Goal: Task Accomplishment & Management: Manage account settings

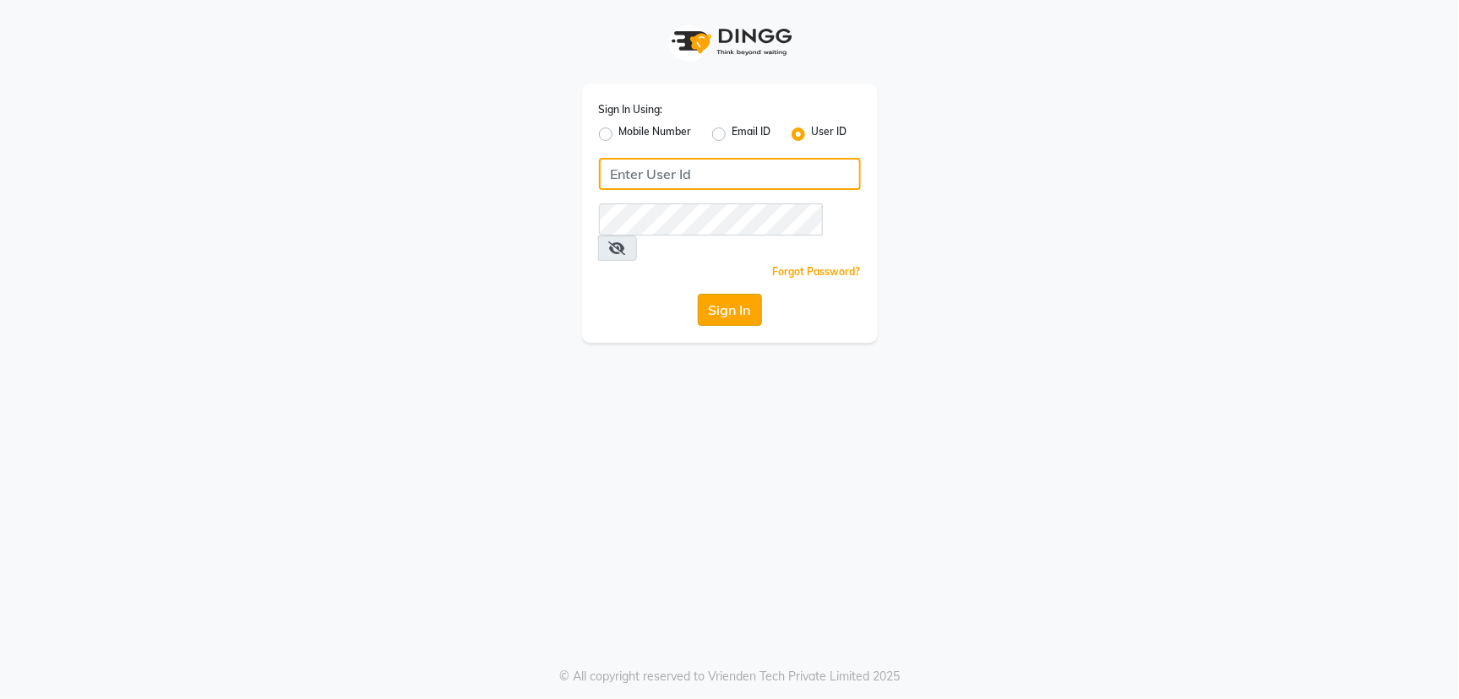
type input "[PERSON_NAME]@123"
click at [745, 294] on button "Sign In" at bounding box center [730, 310] width 64 height 32
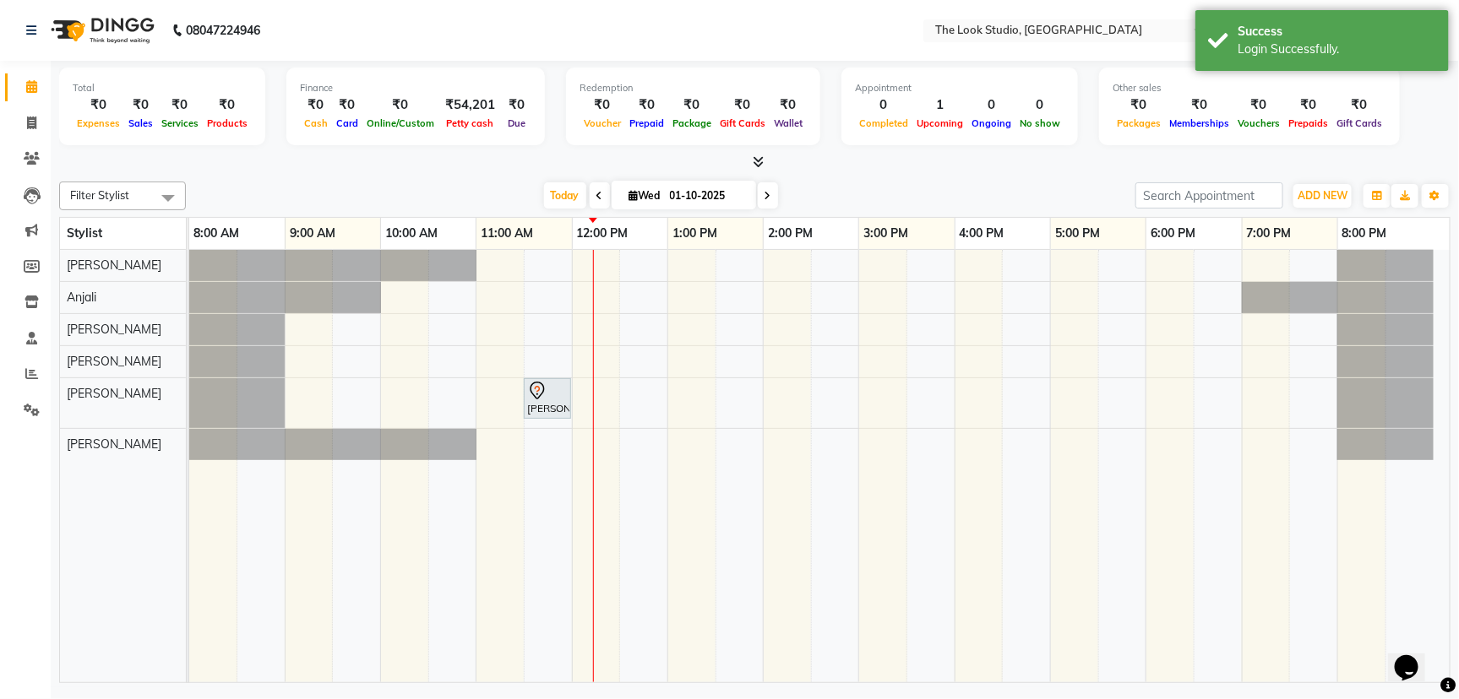
click at [671, 189] on input "01-10-2025" at bounding box center [707, 195] width 84 height 25
select select "10"
select select "2025"
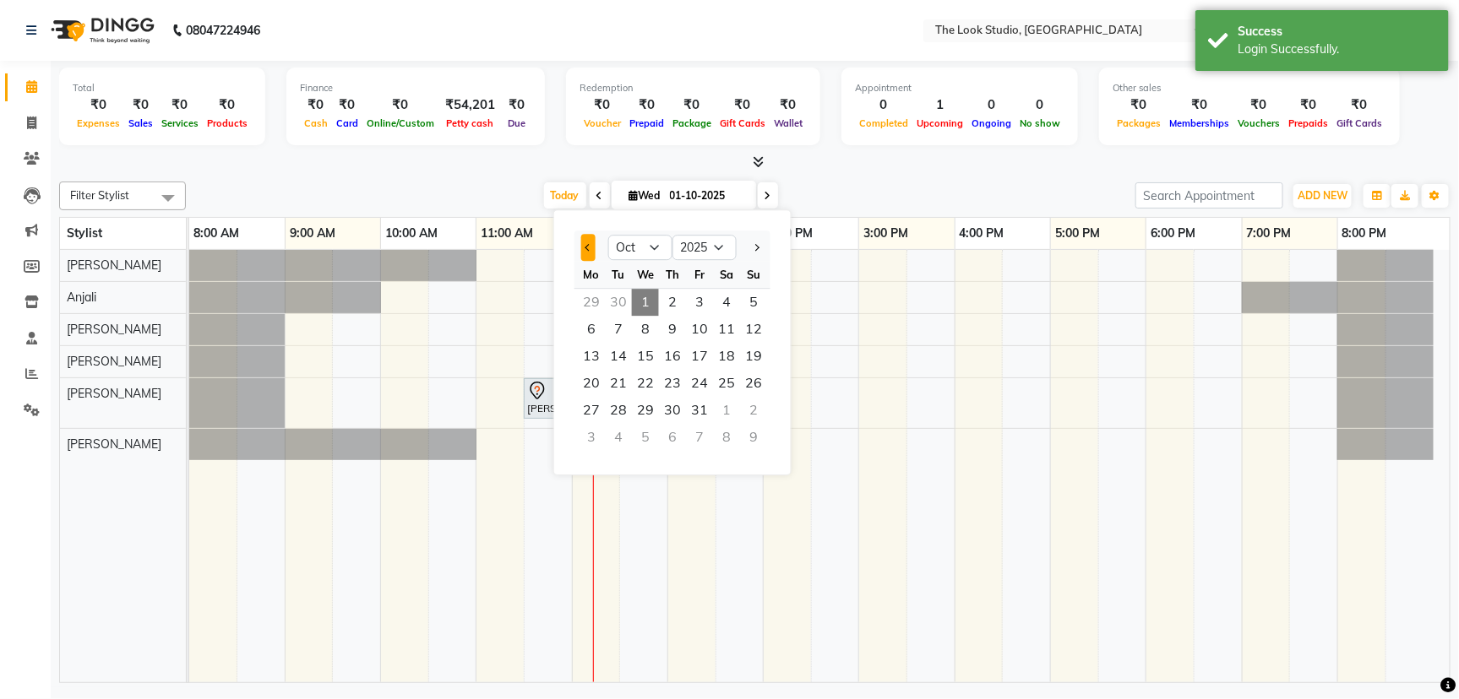
click at [588, 242] on button "Previous month" at bounding box center [588, 247] width 14 height 27
select select "9"
click at [745, 332] on span "14" at bounding box center [753, 329] width 27 height 27
type input "[DATE]"
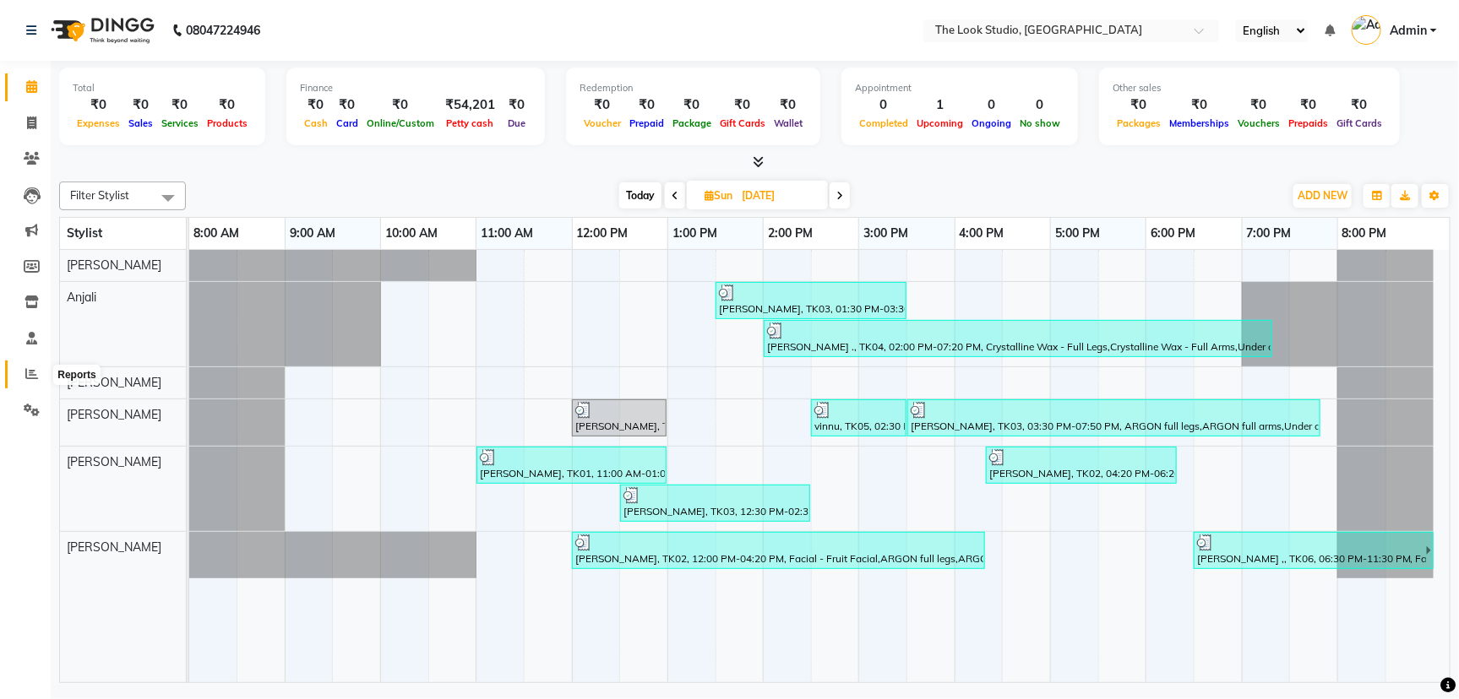
click at [32, 374] on icon at bounding box center [31, 373] width 13 height 13
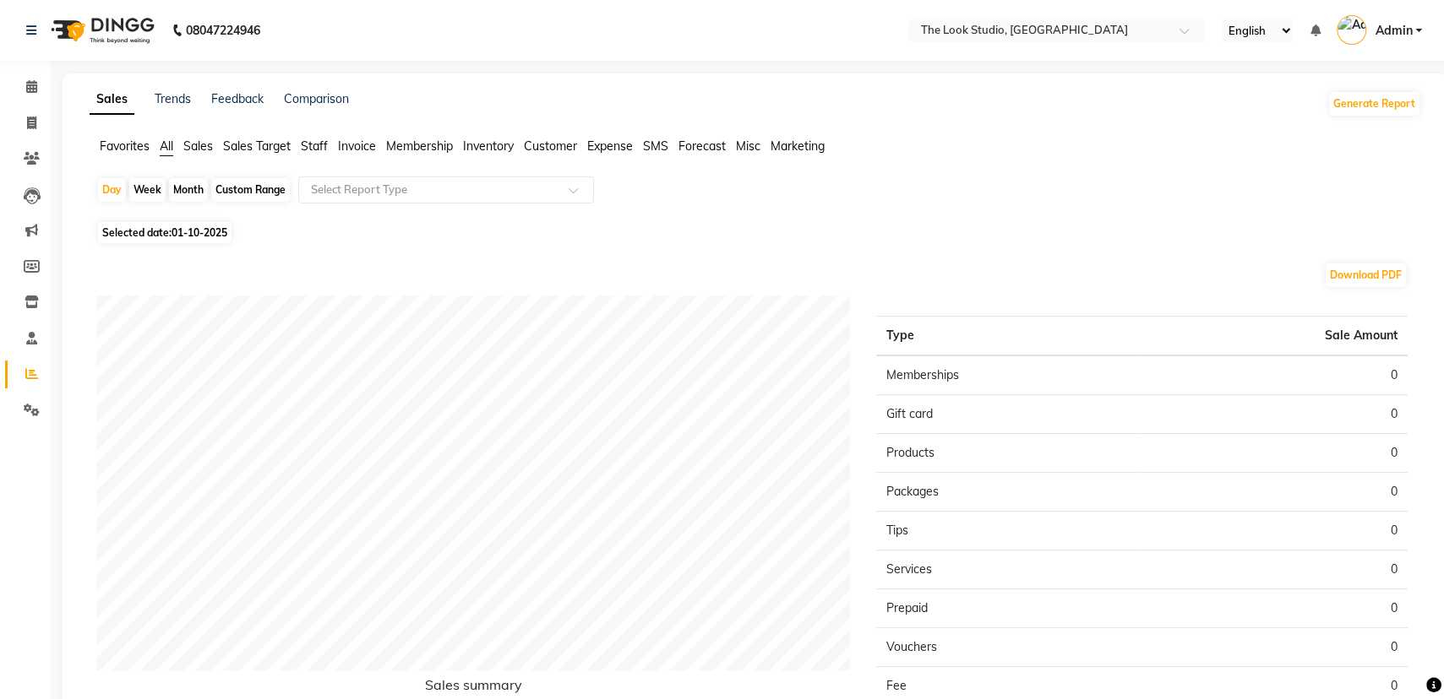
click at [204, 144] on span "Sales" at bounding box center [198, 146] width 30 height 15
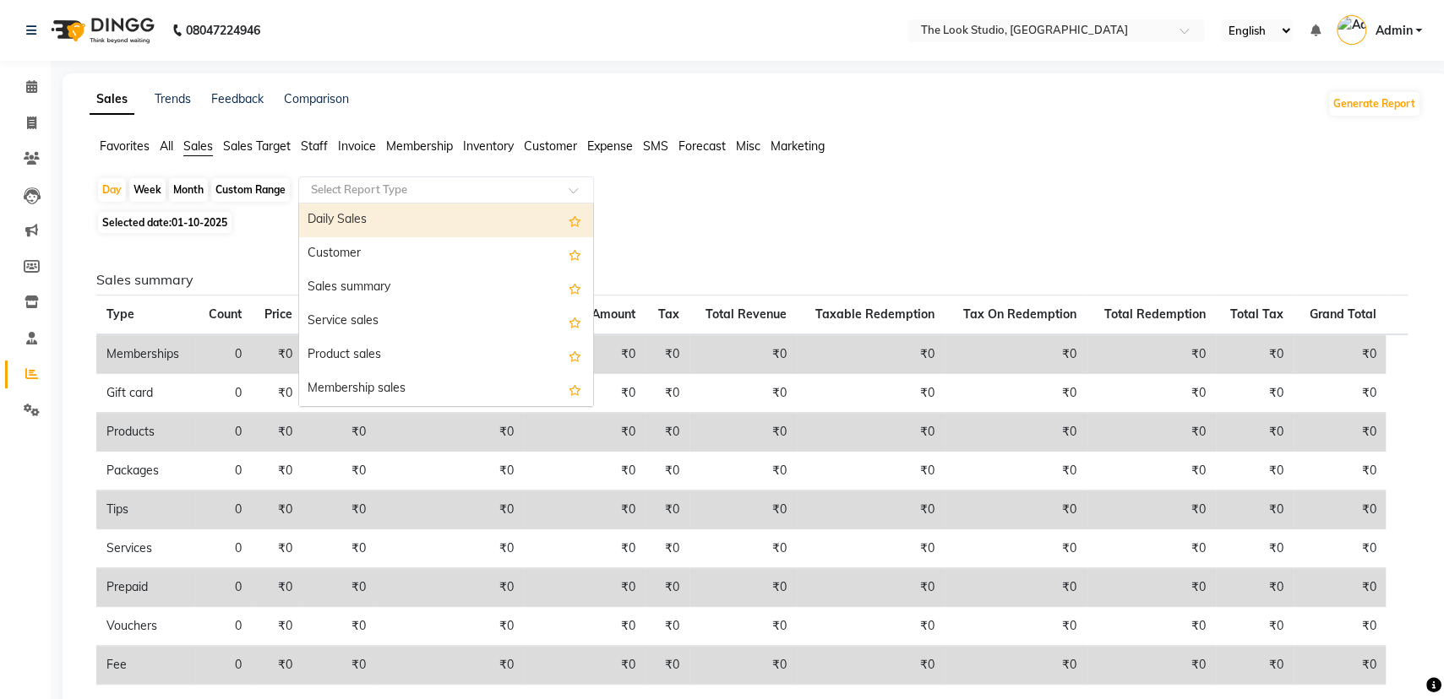
click at [455, 189] on input "text" at bounding box center [428, 190] width 243 height 17
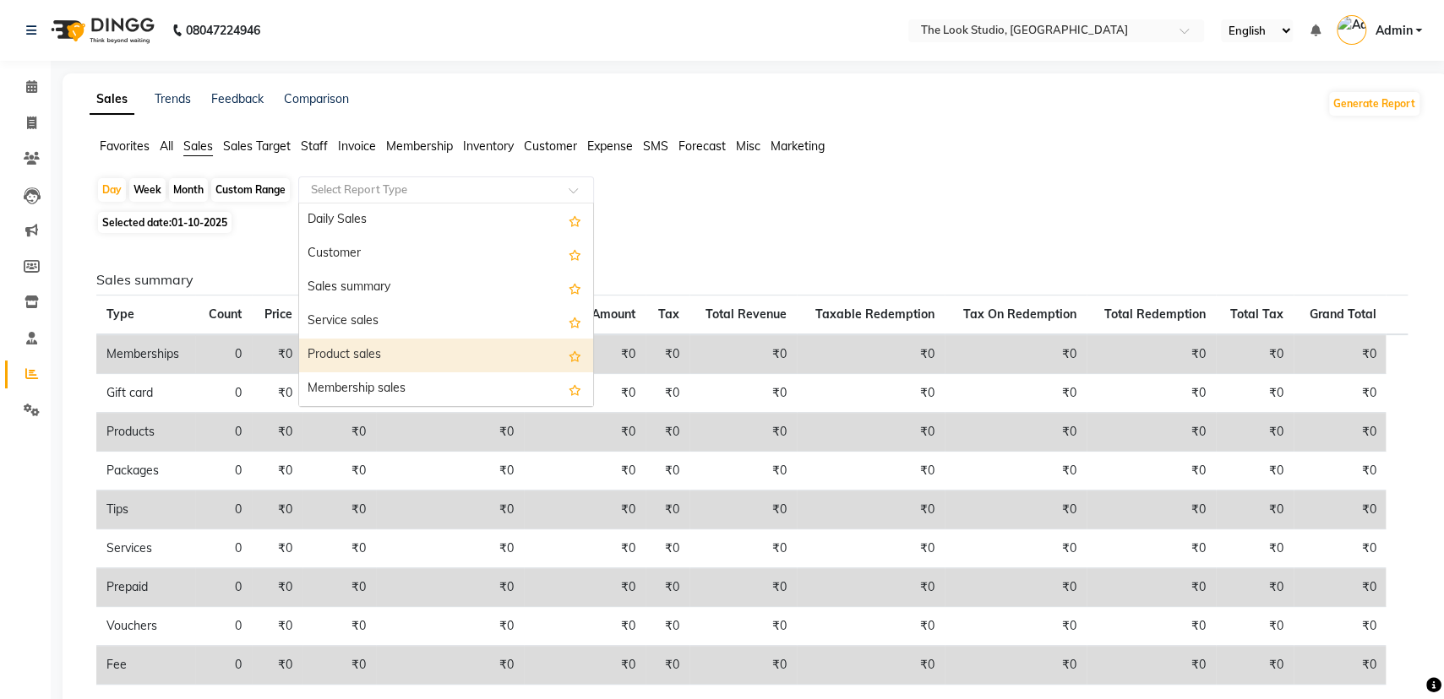
click at [401, 347] on div "Product sales" at bounding box center [446, 356] width 294 height 34
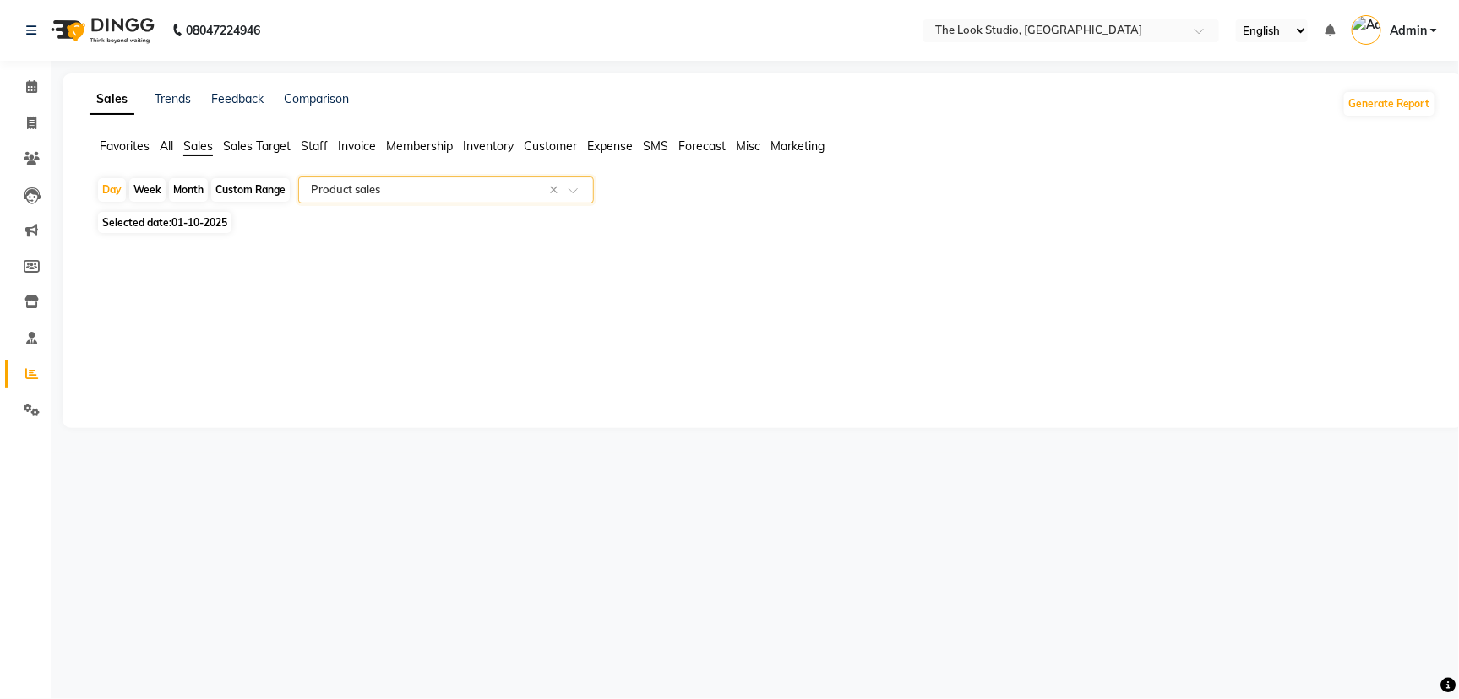
click at [209, 226] on span "01-10-2025" at bounding box center [199, 222] width 56 height 13
select select "10"
select select "2025"
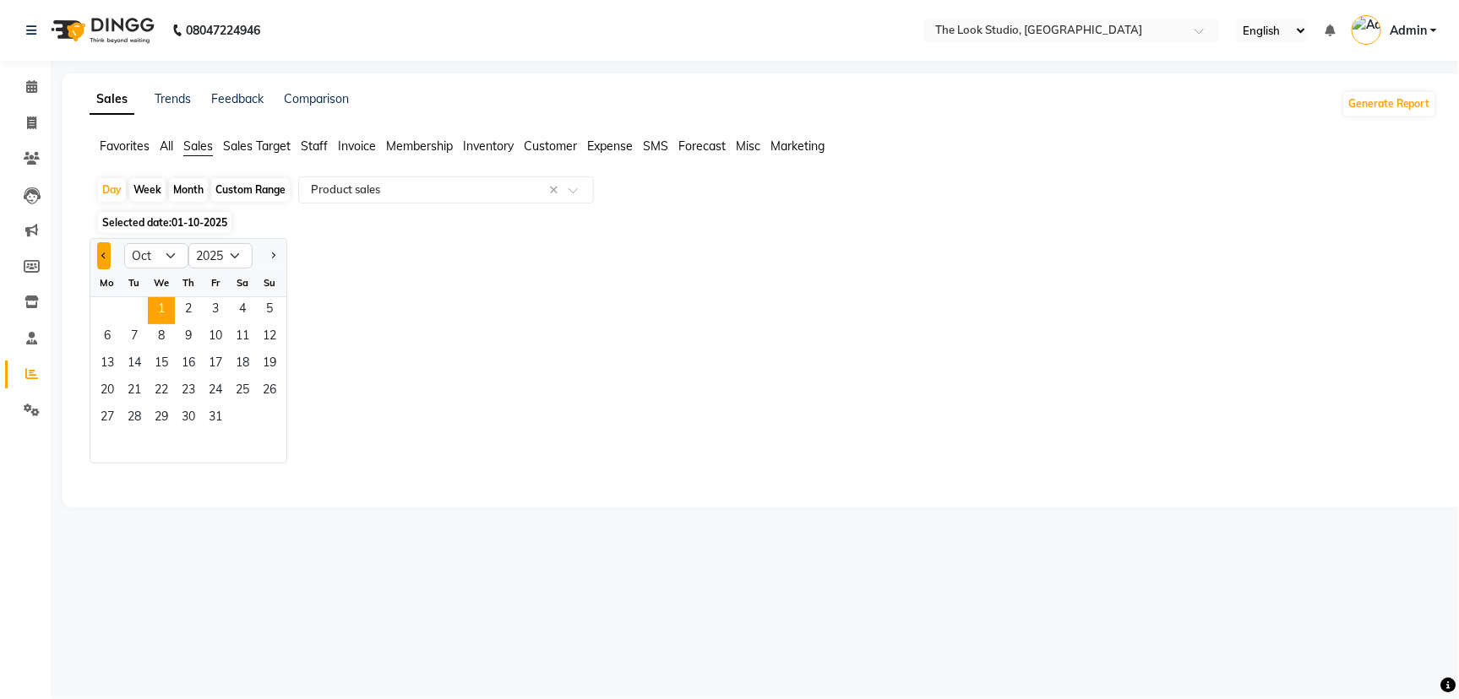
click at [109, 256] on button "Previous month" at bounding box center [104, 255] width 14 height 27
select select "9"
click at [279, 342] on span "14" at bounding box center [269, 337] width 27 height 27
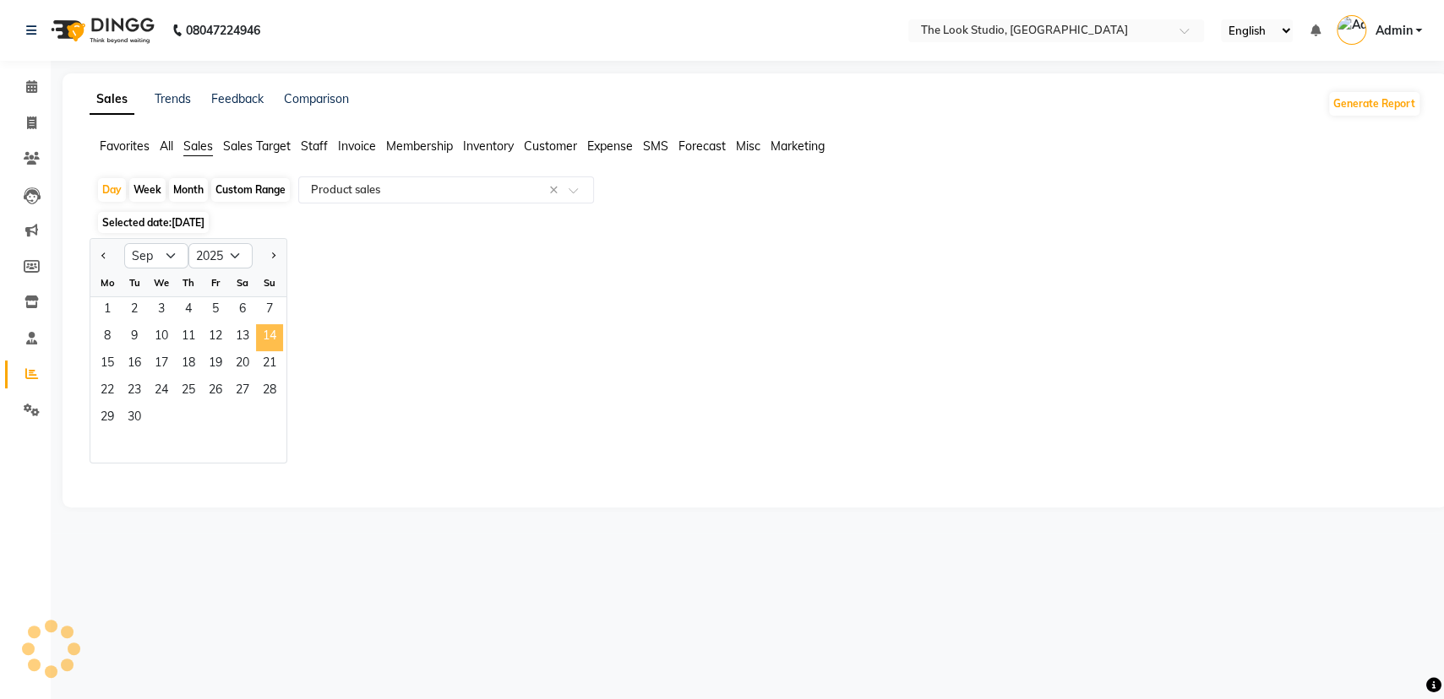
select select "full_report"
select select "csv"
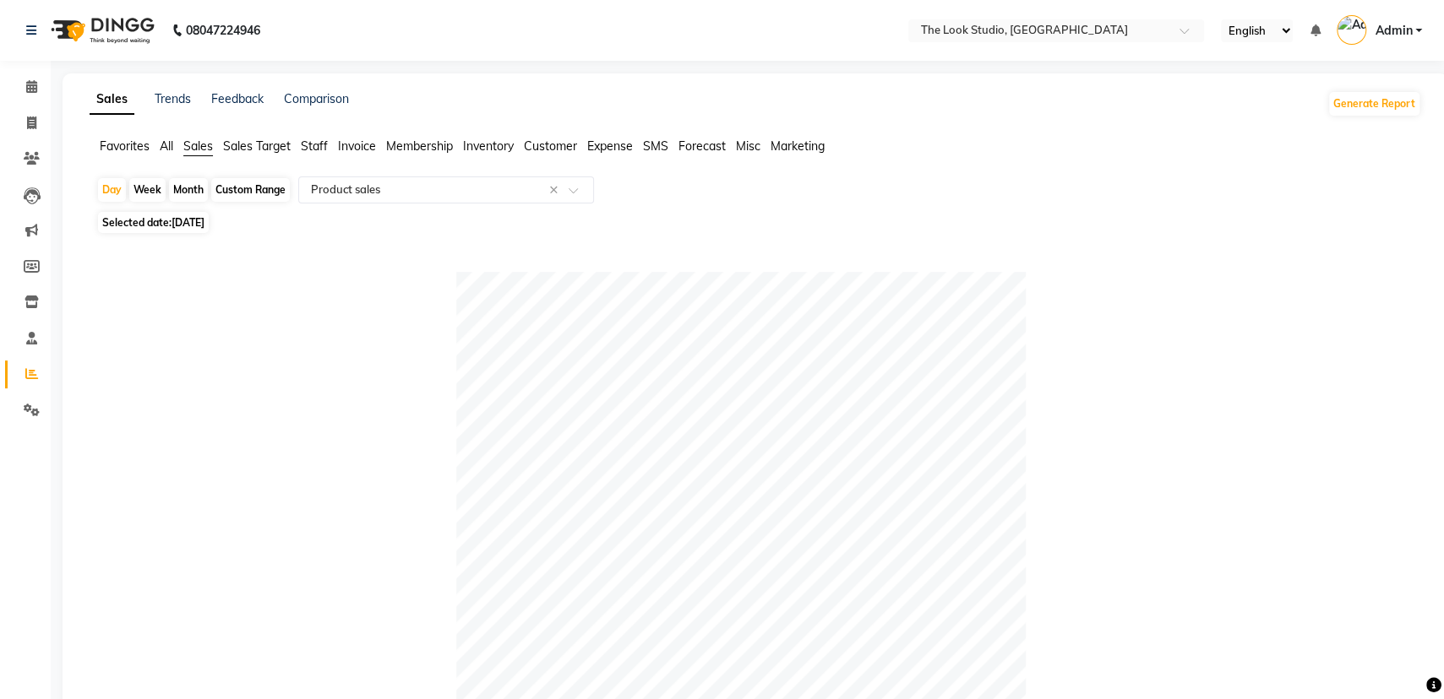
click at [315, 144] on span "Staff" at bounding box center [314, 146] width 27 height 15
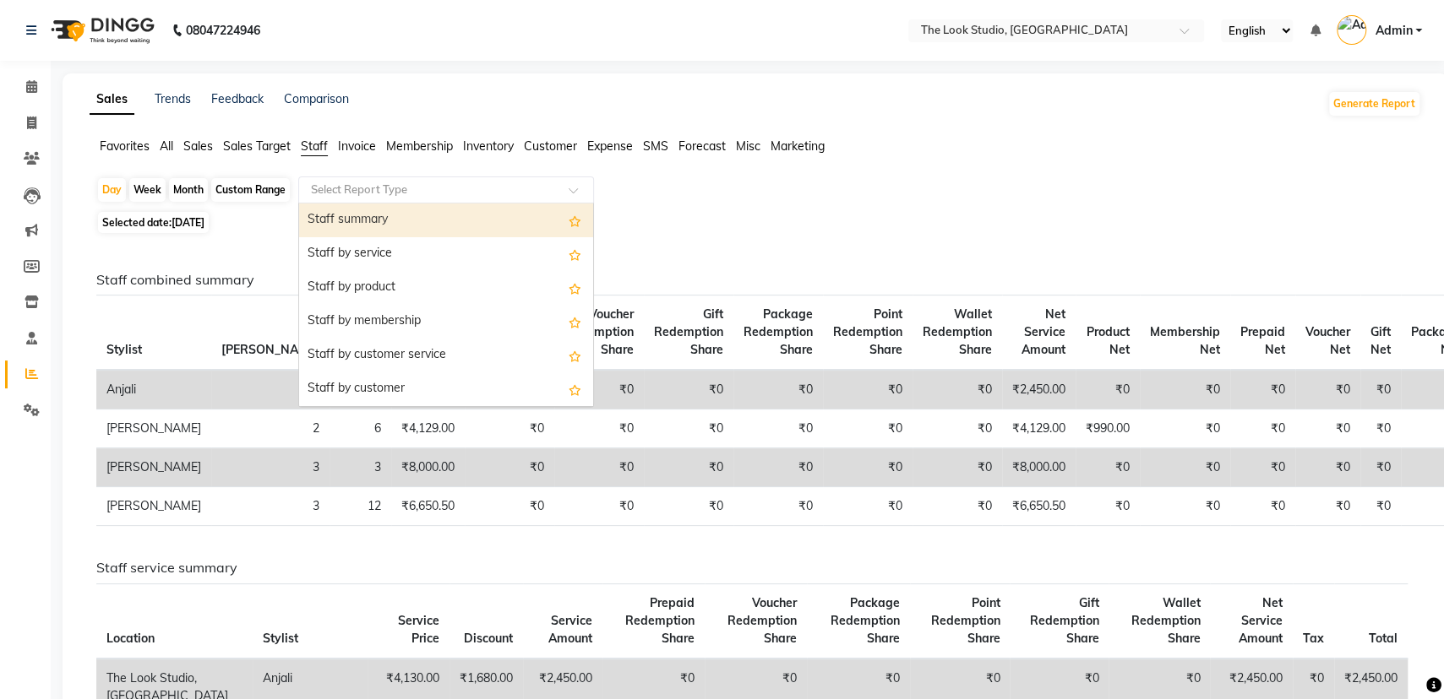
click at [364, 186] on input "text" at bounding box center [428, 190] width 243 height 17
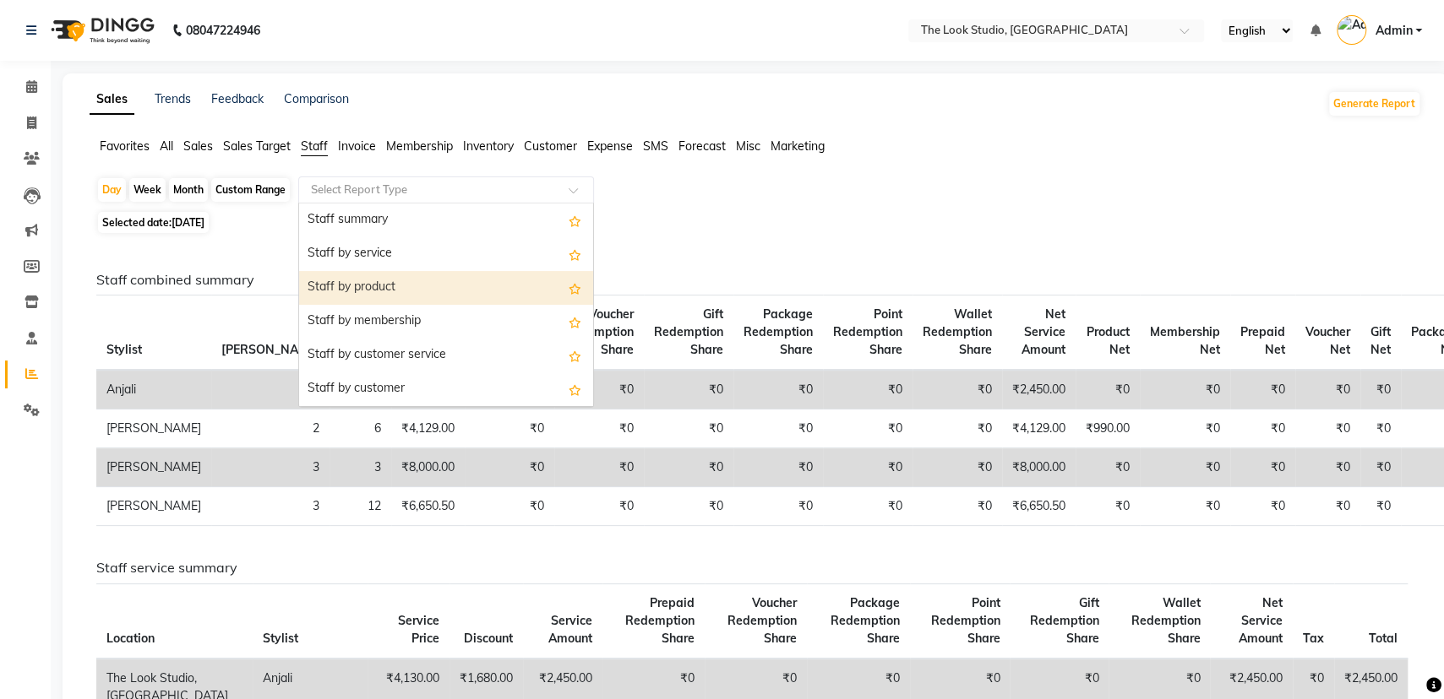
click at [414, 291] on div "Staff by product" at bounding box center [446, 288] width 294 height 34
select select "full_report"
select select "csv"
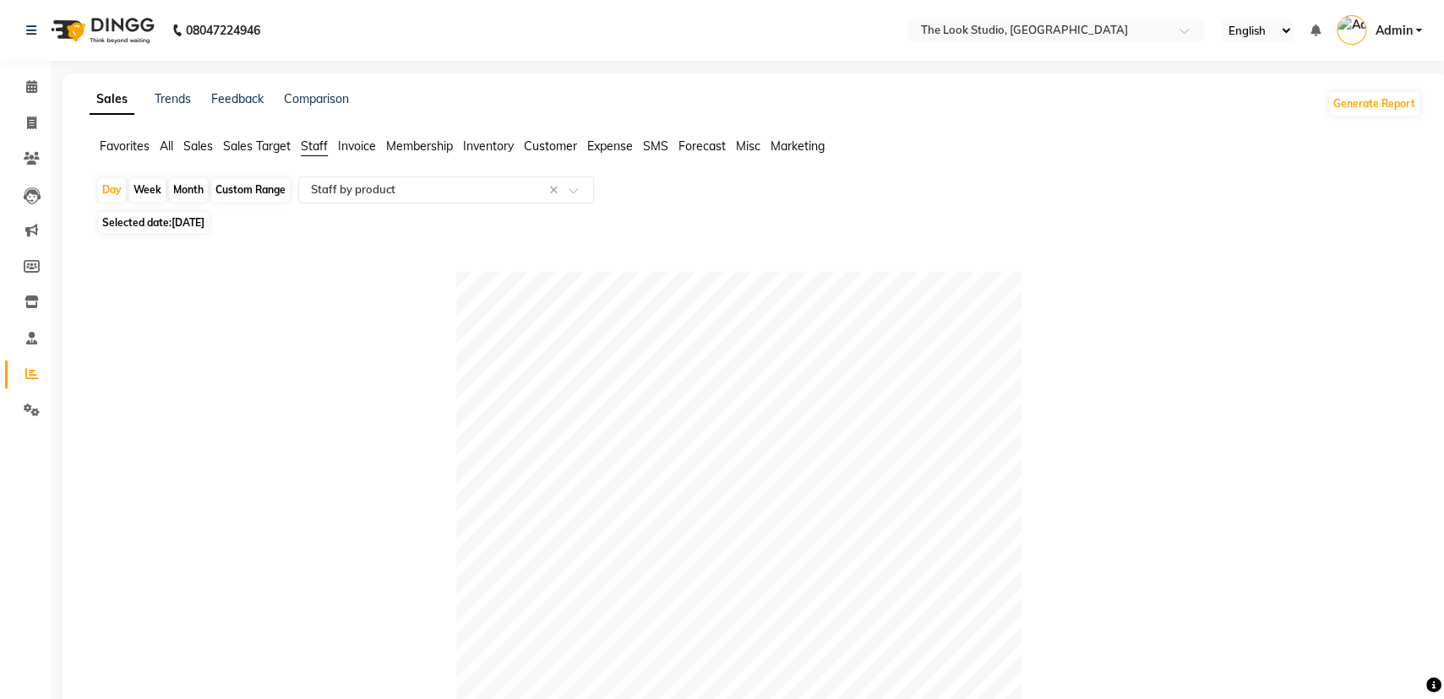
click at [196, 219] on span "[DATE]" at bounding box center [187, 222] width 33 height 13
select select "9"
select select "2025"
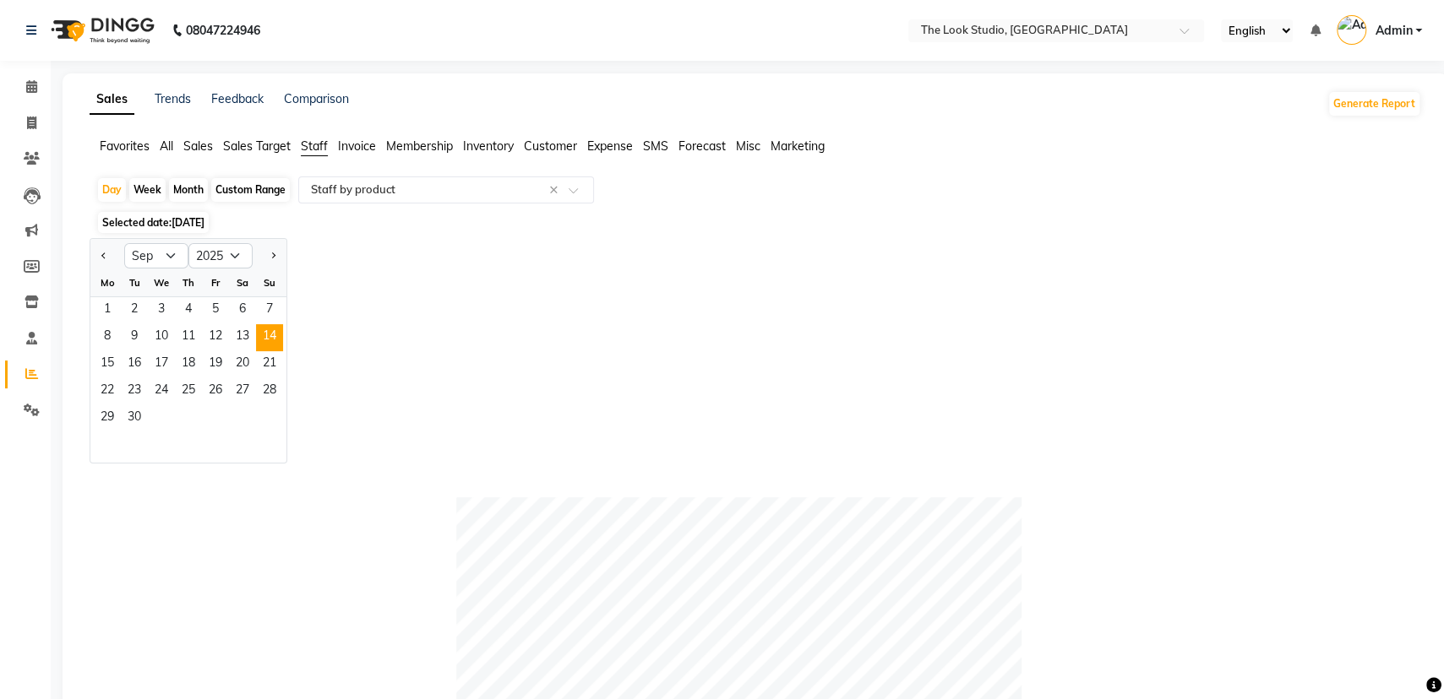
click at [196, 219] on span "[DATE]" at bounding box center [187, 222] width 33 height 13
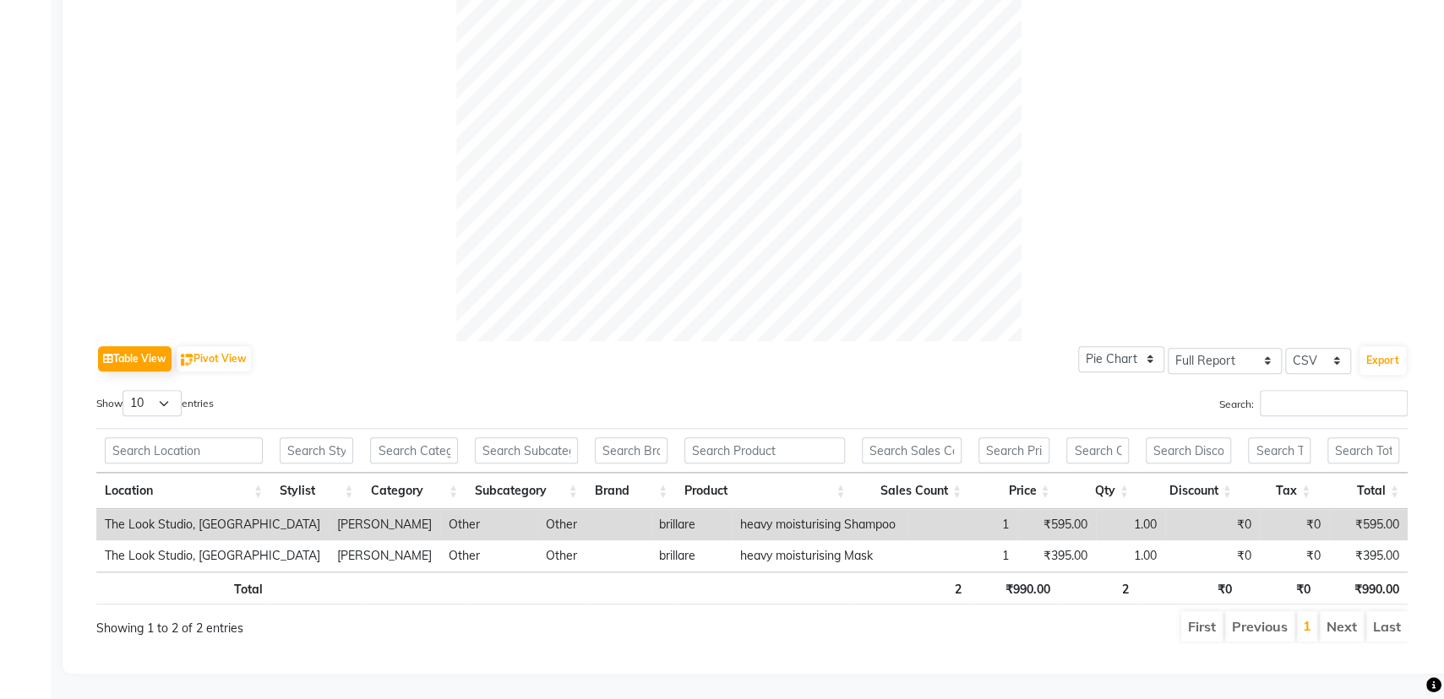
scroll to position [511, 0]
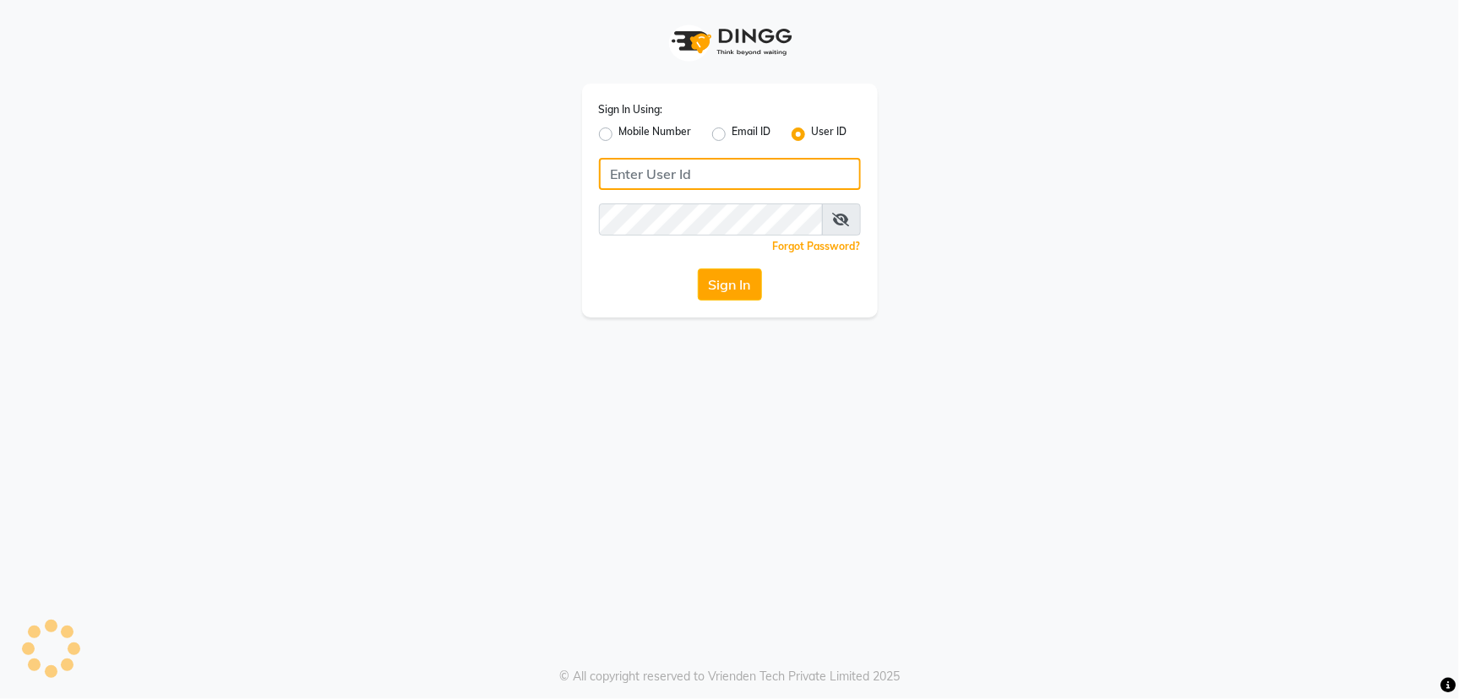
type input "[PERSON_NAME]@123"
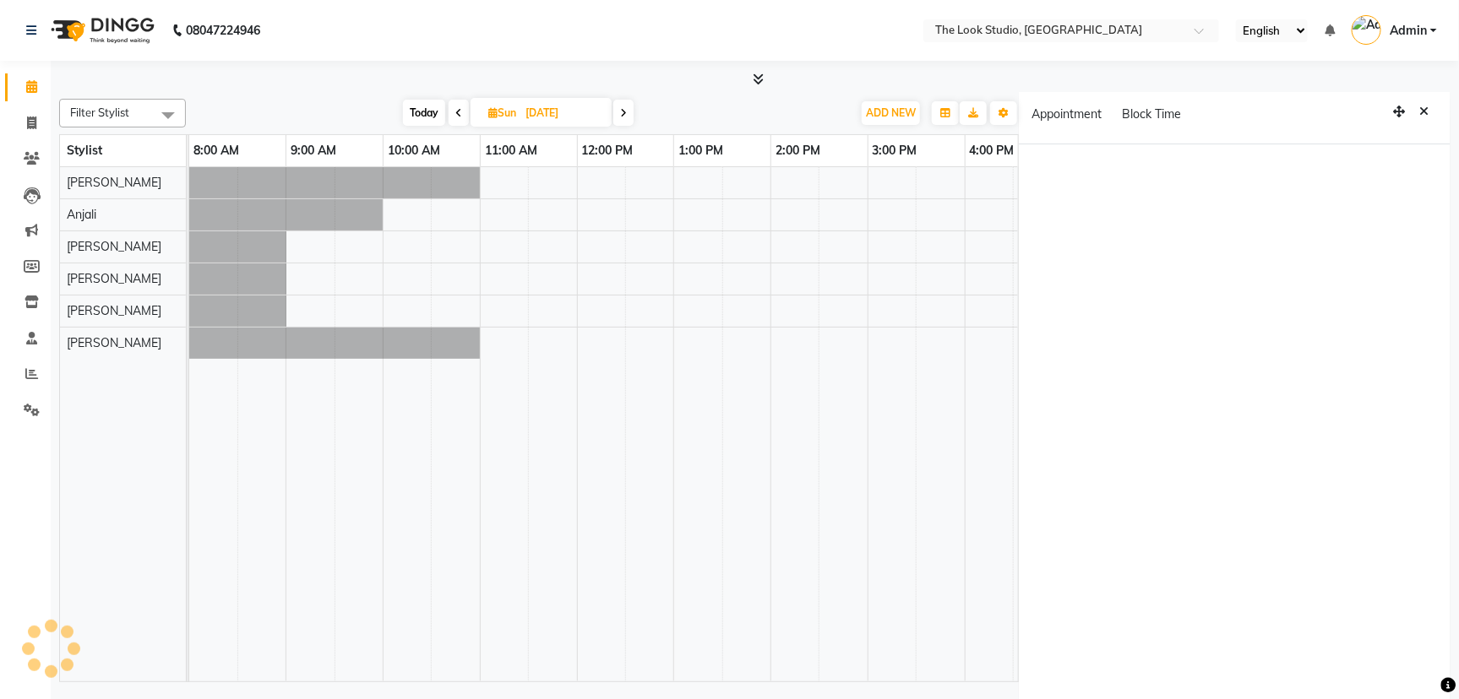
select select "en"
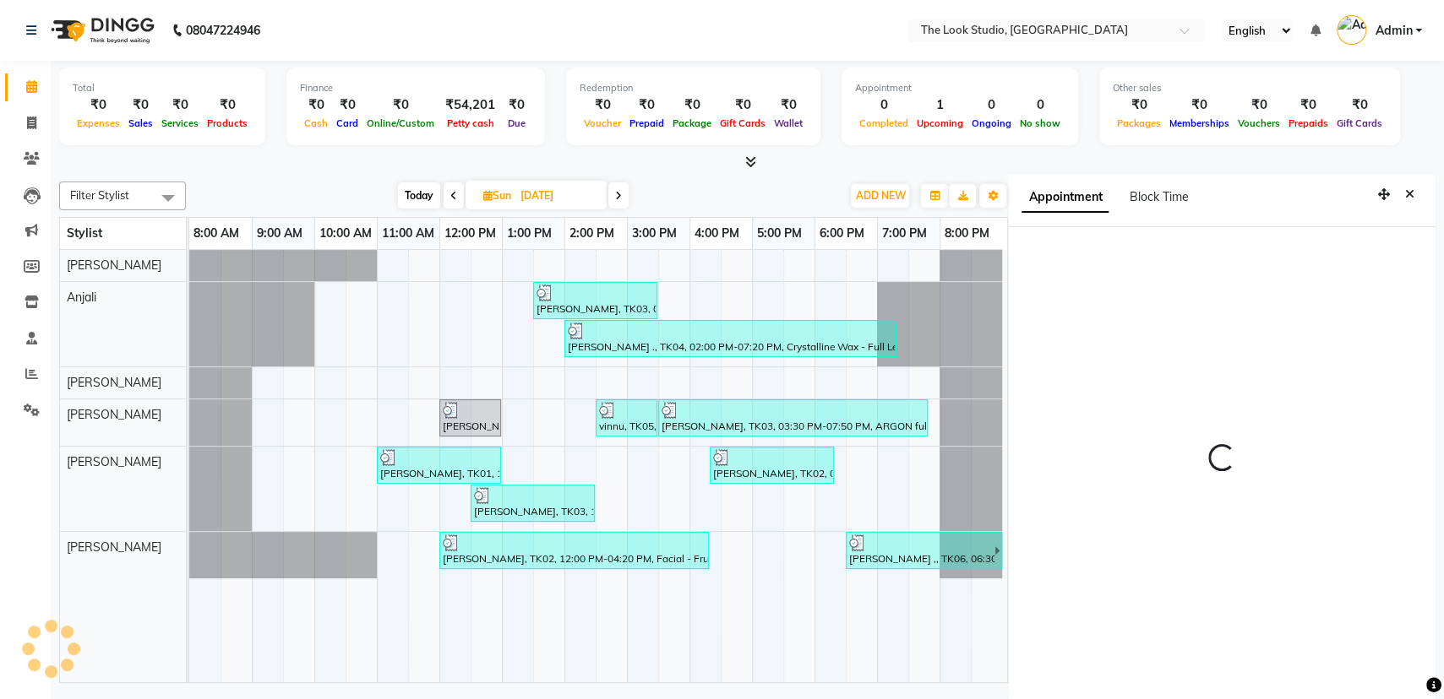
scroll to position [7, 0]
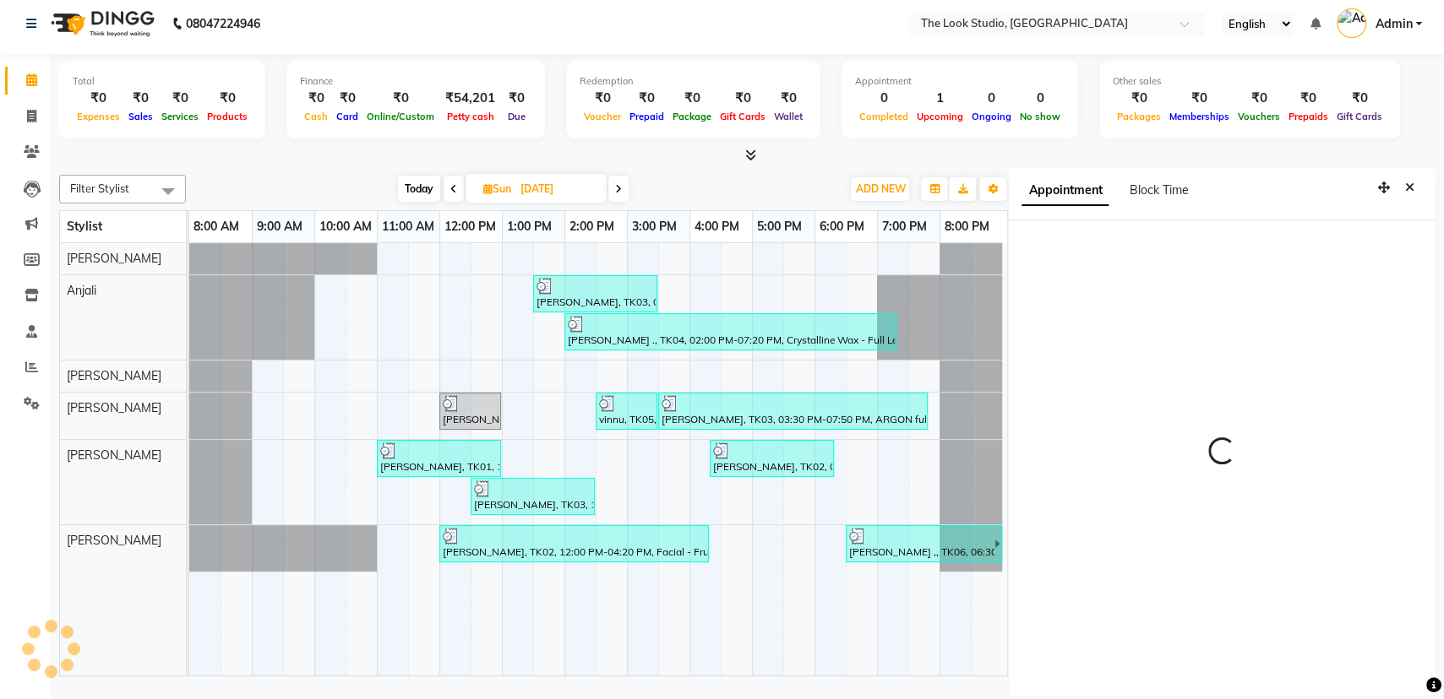
select select "780"
select select "53766"
select select "tentative"
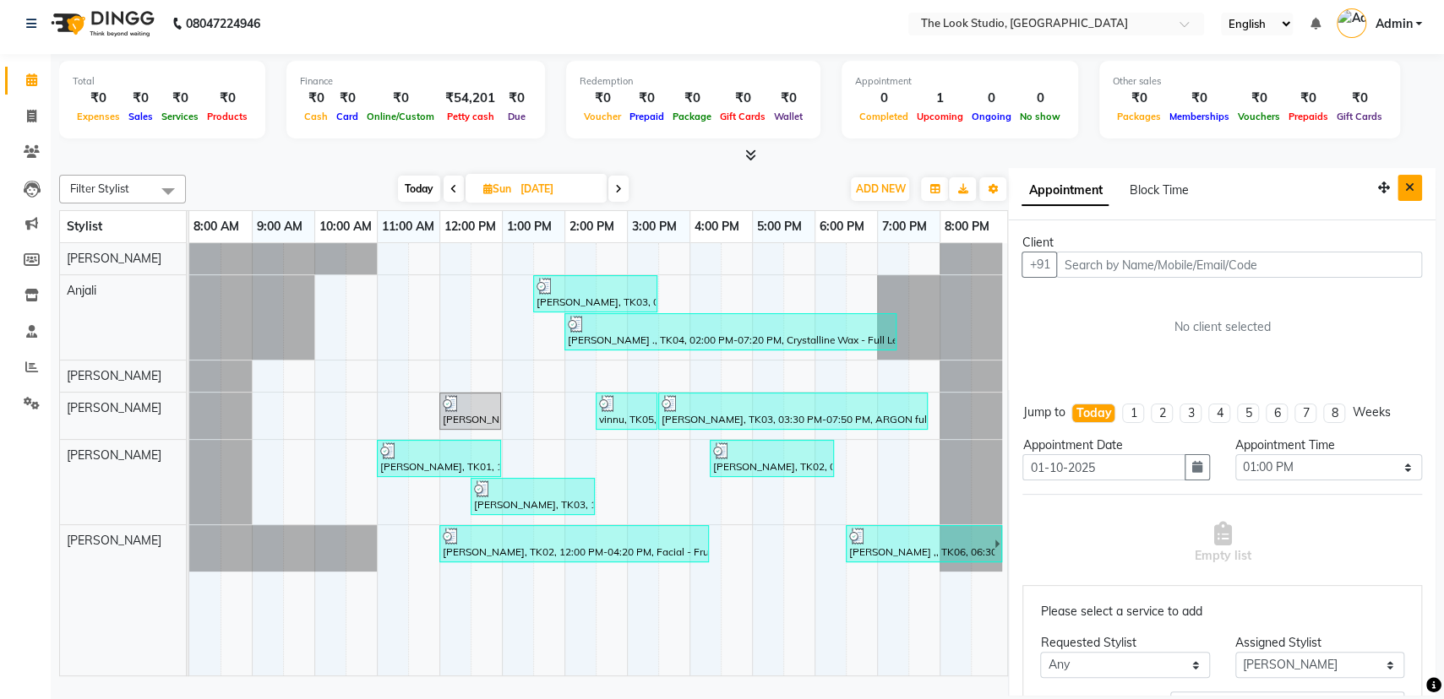
click at [1397, 191] on button "Close" at bounding box center [1409, 188] width 24 height 26
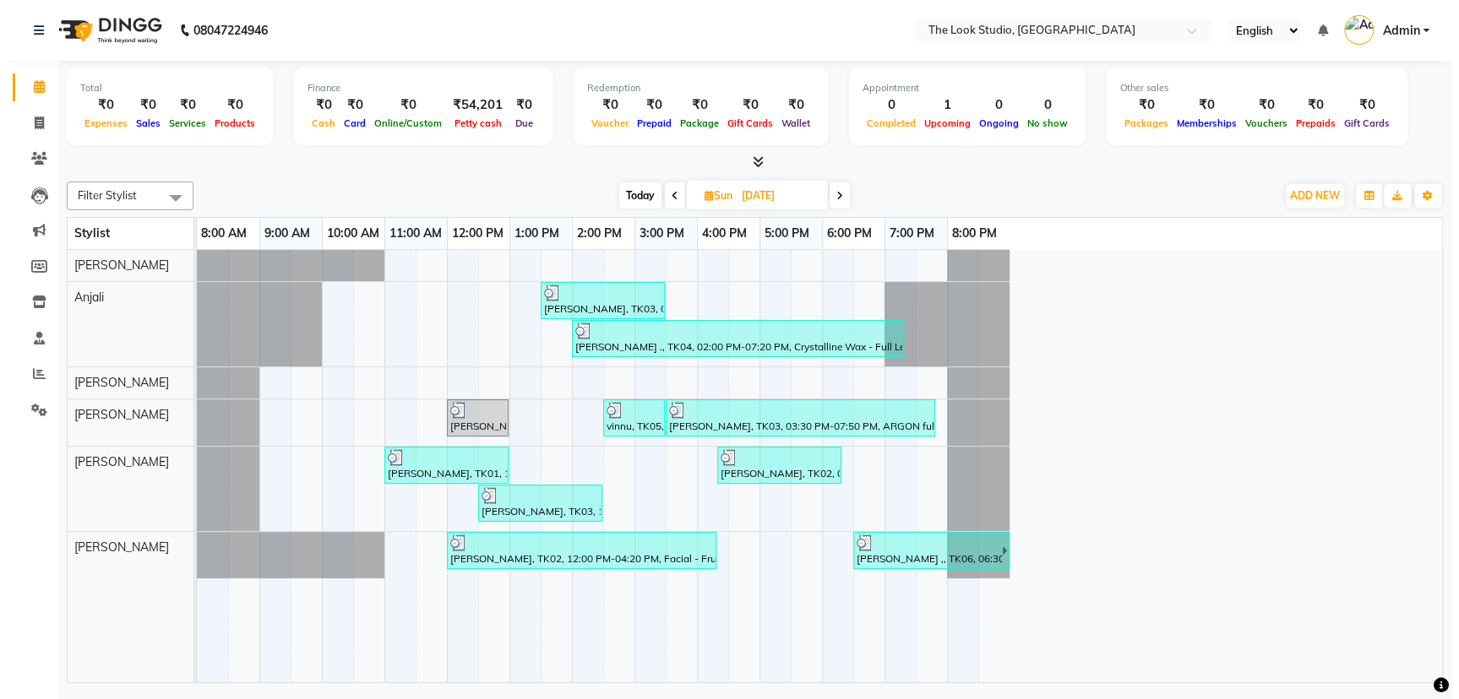
scroll to position [0, 0]
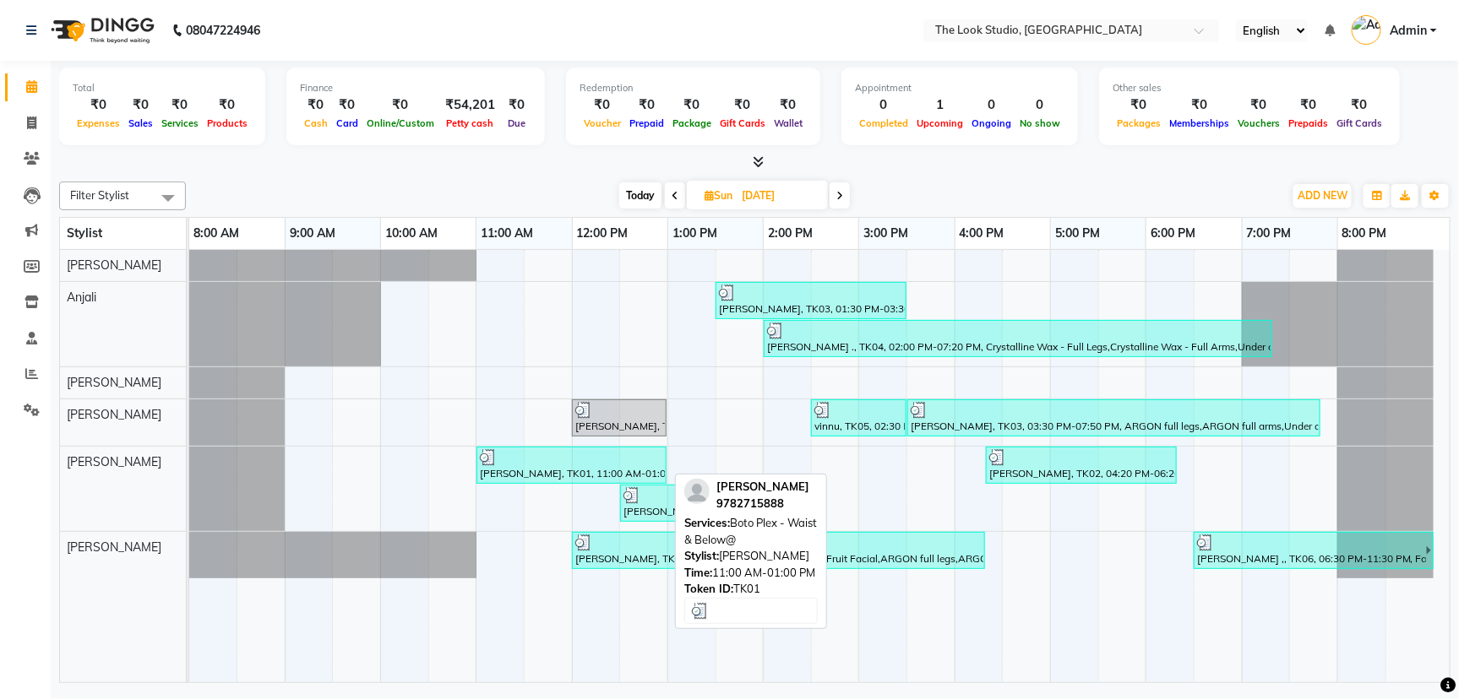
click at [636, 466] on div "[PERSON_NAME], TK01, 11:00 AM-01:00 PM, Boto Plex - Waist & Below@" at bounding box center [571, 465] width 187 height 32
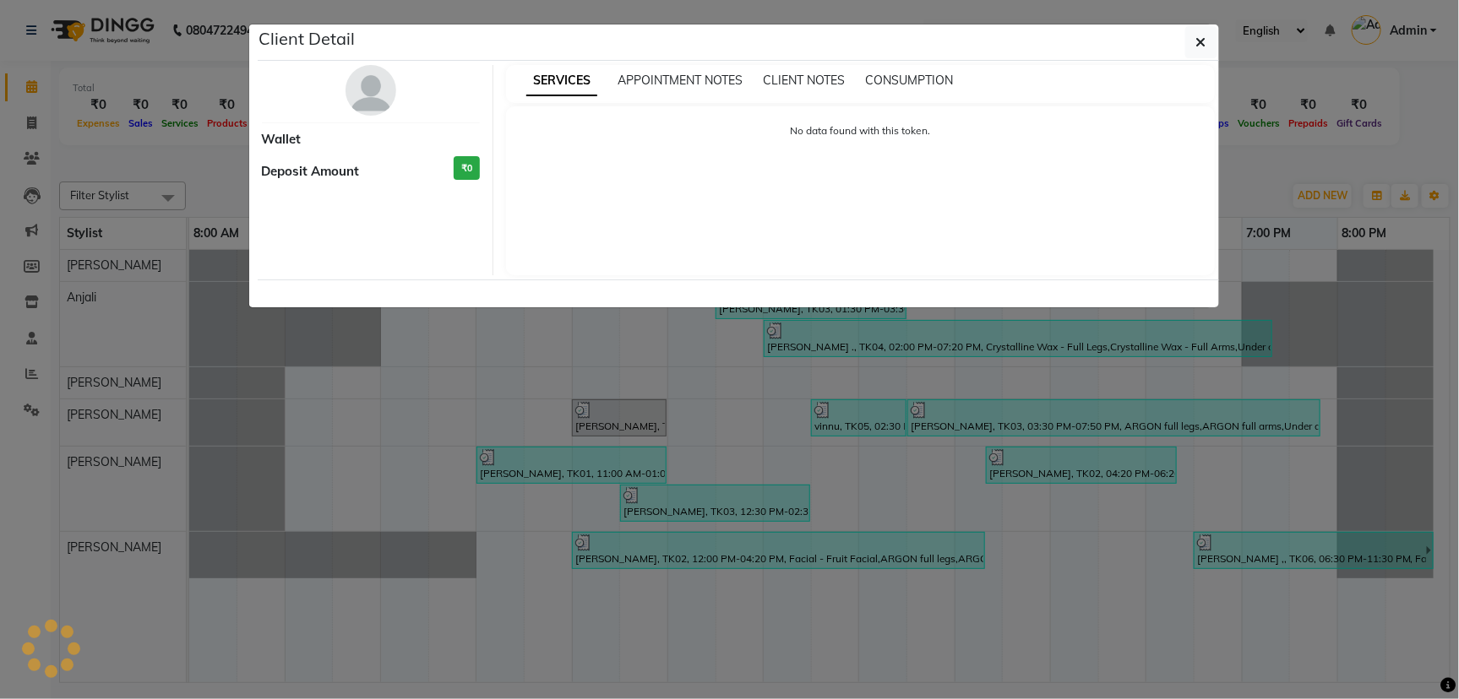
select select "3"
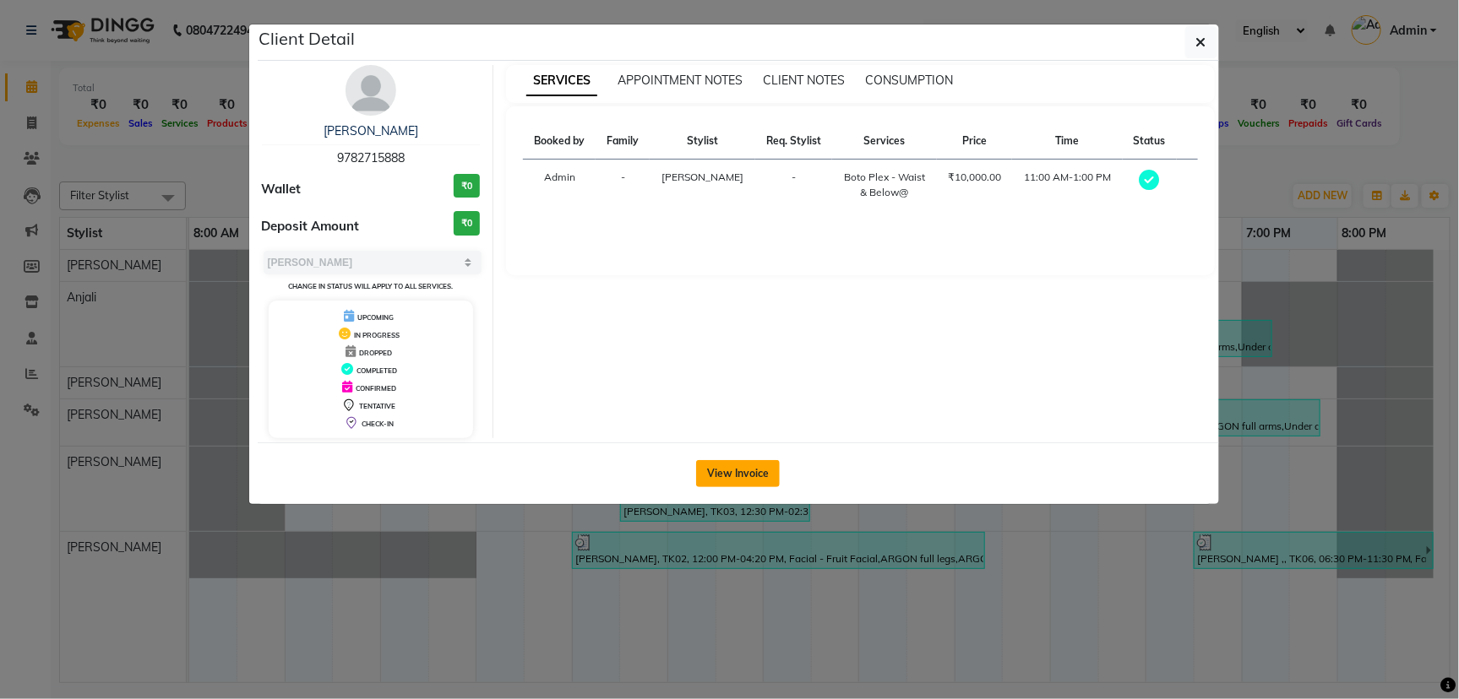
click at [758, 468] on button "View Invoice" at bounding box center [738, 473] width 84 height 27
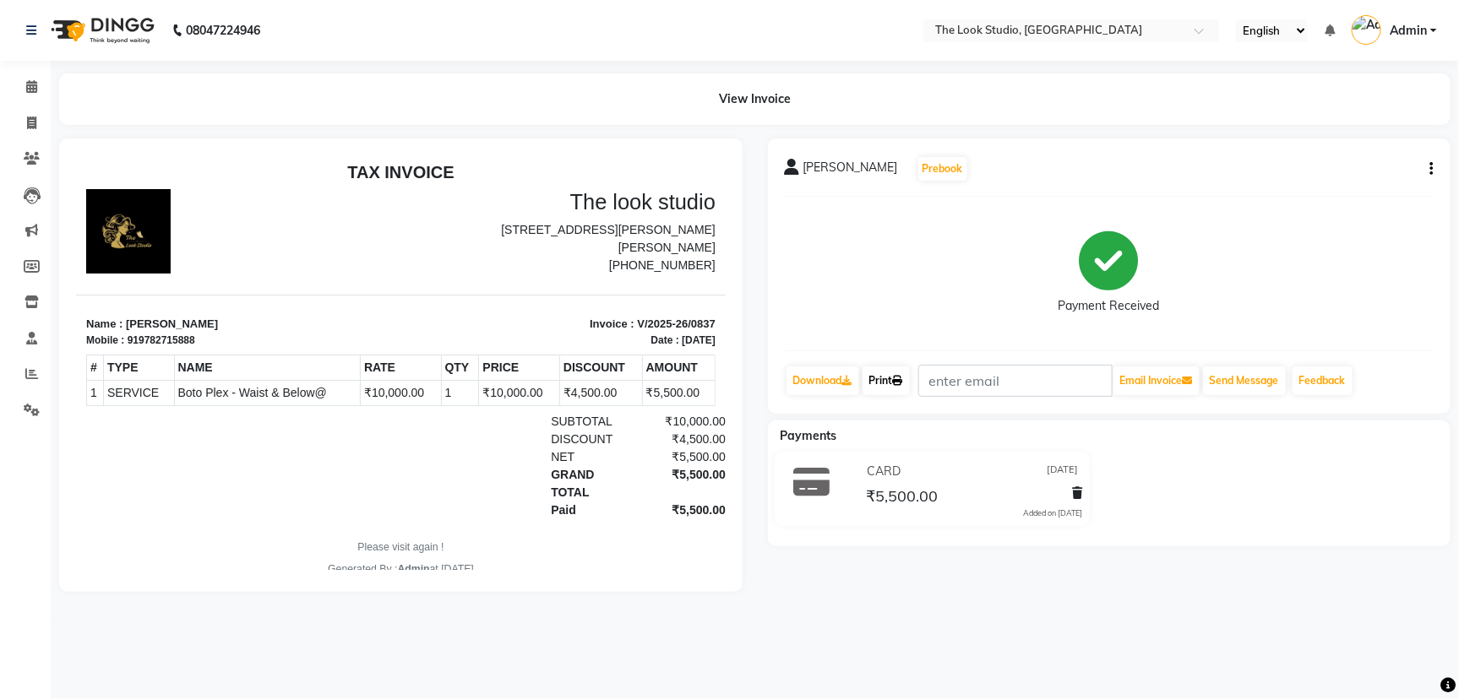
click at [882, 384] on link "Print" at bounding box center [885, 381] width 47 height 29
